Goal: Task Accomplishment & Management: Manage account settings

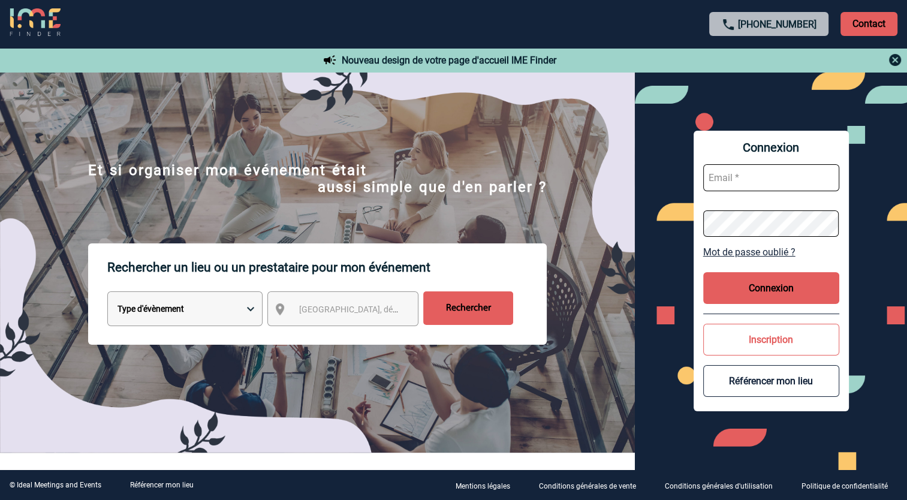
type input "[EMAIL_ADDRESS][DOMAIN_NAME]"
click at [768, 301] on button "Connexion" at bounding box center [771, 288] width 136 height 32
